Goal: Information Seeking & Learning: Find specific fact

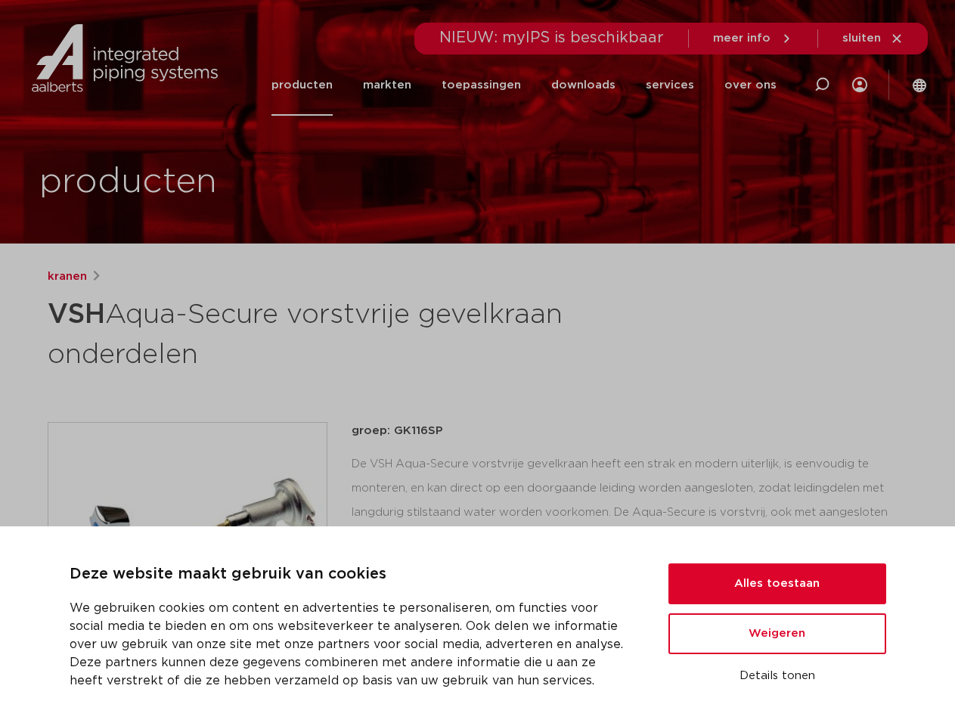
click at [477, 363] on h1 "VSH Aqua-Secure vorstvrije gevelkraan onderdelen" at bounding box center [332, 333] width 568 height 82
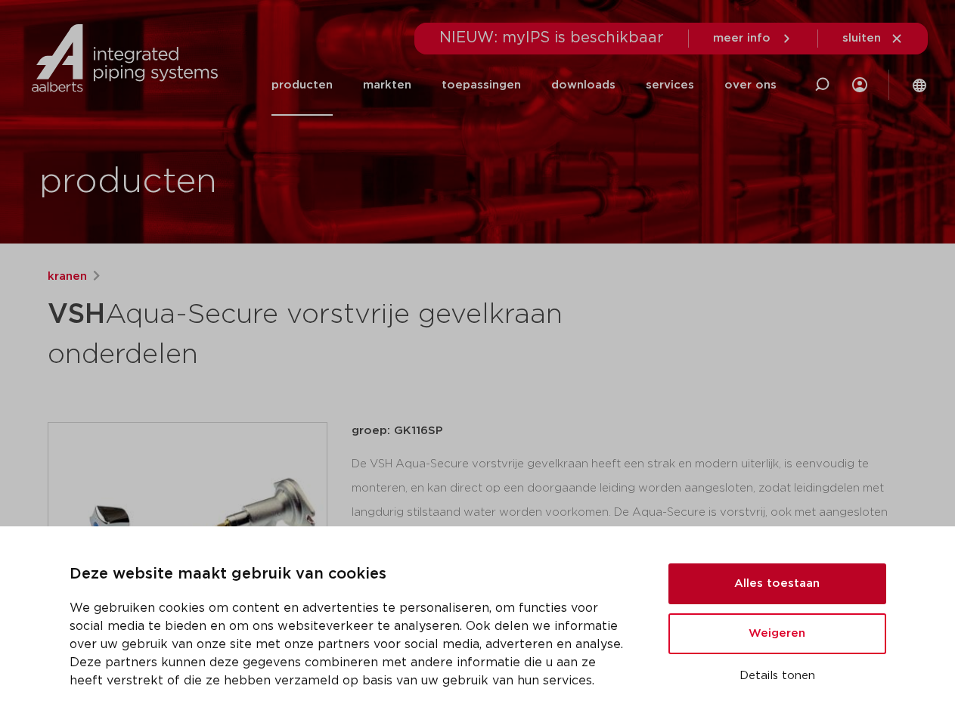
click at [777, 584] on button "Alles toestaan" at bounding box center [777, 583] width 218 height 41
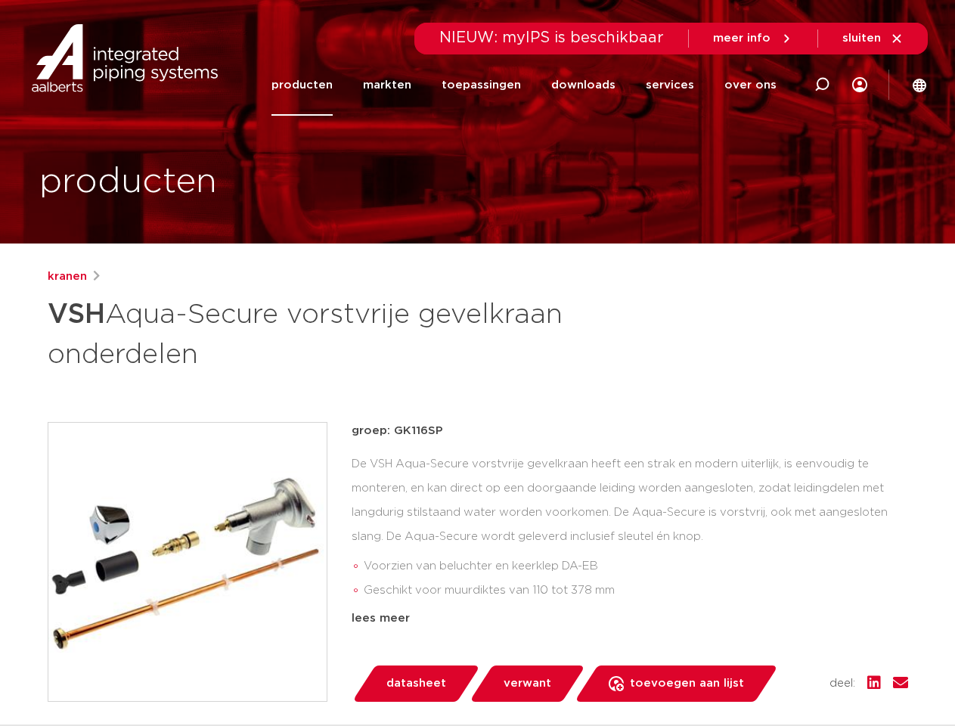
click at [777, 634] on div "groep: GK116SP De VSH Aqua-Secure vorstvrije gevelkraan heeft een strak en mode…" at bounding box center [630, 562] width 556 height 280
click at [777, 676] on div "datasheet verwant toevoegen aan lijst opslaan in my IPS verwijder uit lijst" at bounding box center [636, 683] width 544 height 36
click at [822, 85] on icon at bounding box center [822, 85] width 18 height 18
click at [873, 39] on span "sluiten" at bounding box center [861, 38] width 39 height 11
